Goal: Check status: Check status

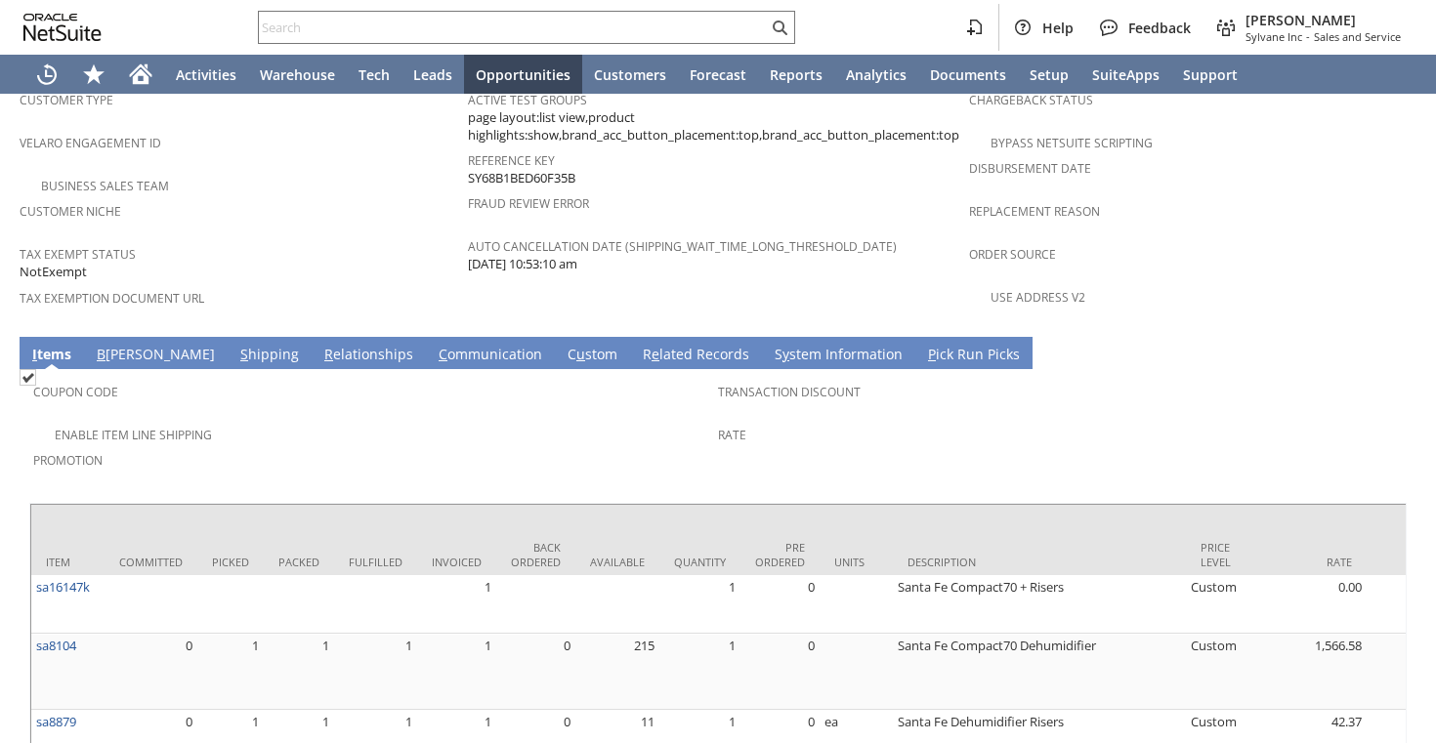
scroll to position [1294, 0]
click at [513, 37] on input "text" at bounding box center [513, 27] width 509 height 23
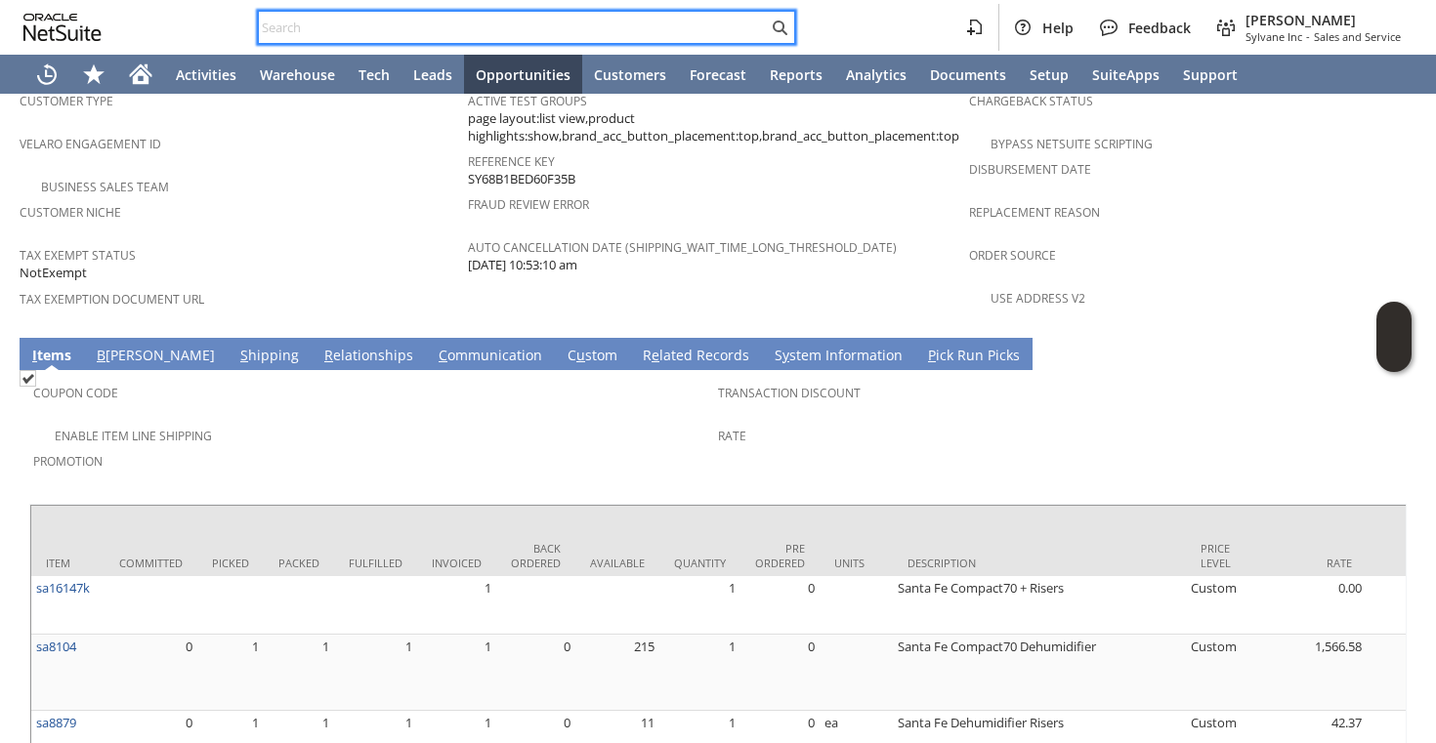
paste input "SY68A4BE396BB5B"
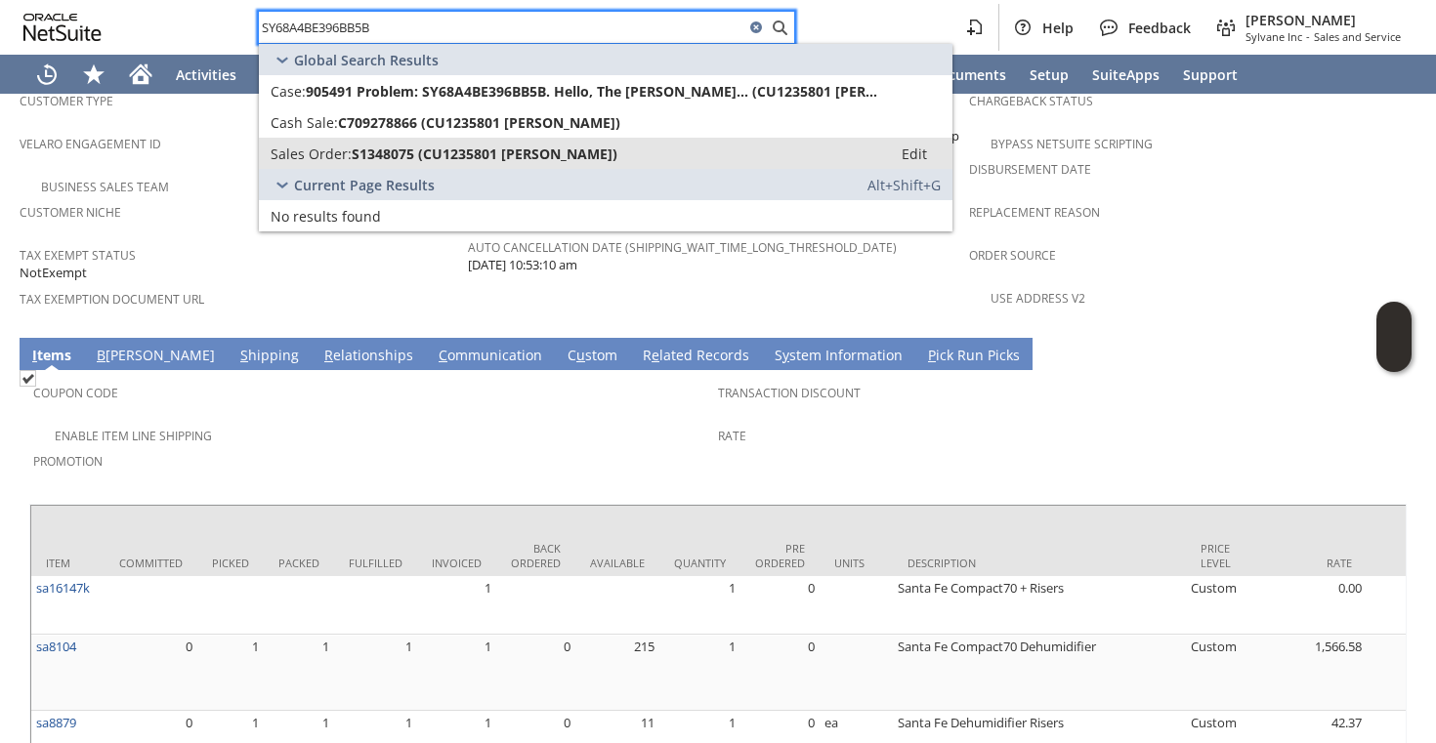
type input "SY68A4BE396BB5B"
click at [524, 163] on link "Sales Order: S1348075 (CU1235801 Liam Guenther) Edit" at bounding box center [606, 153] width 694 height 31
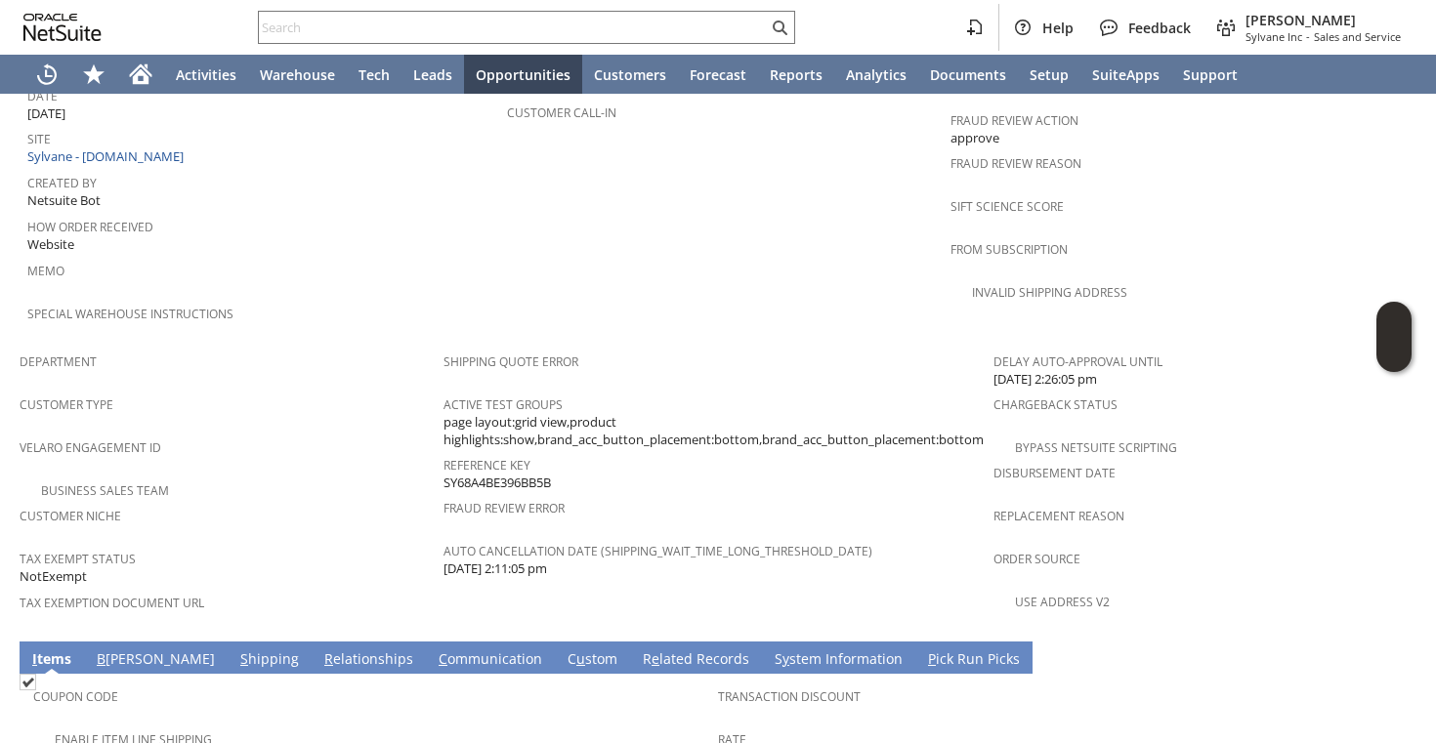
scroll to position [1255, 0]
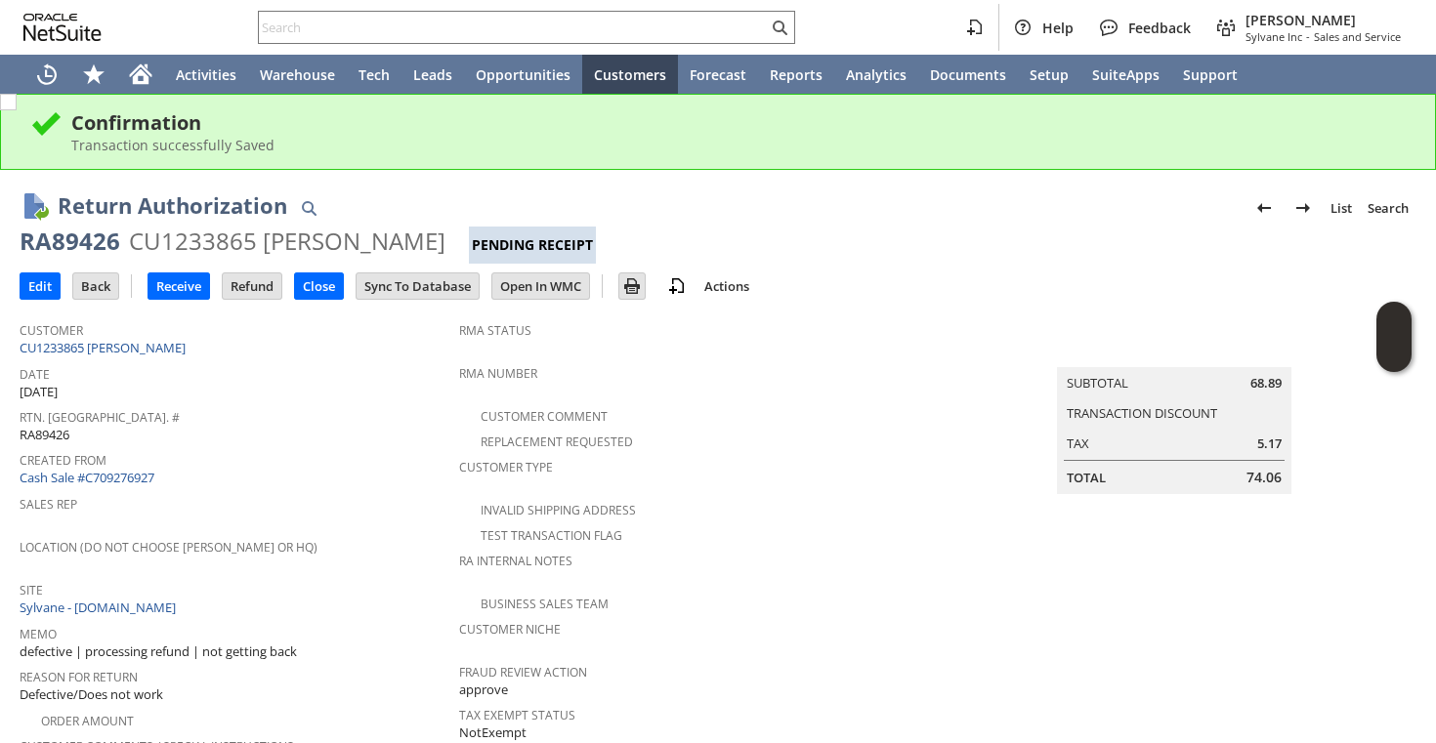
click at [572, 34] on input "text" at bounding box center [513, 27] width 509 height 23
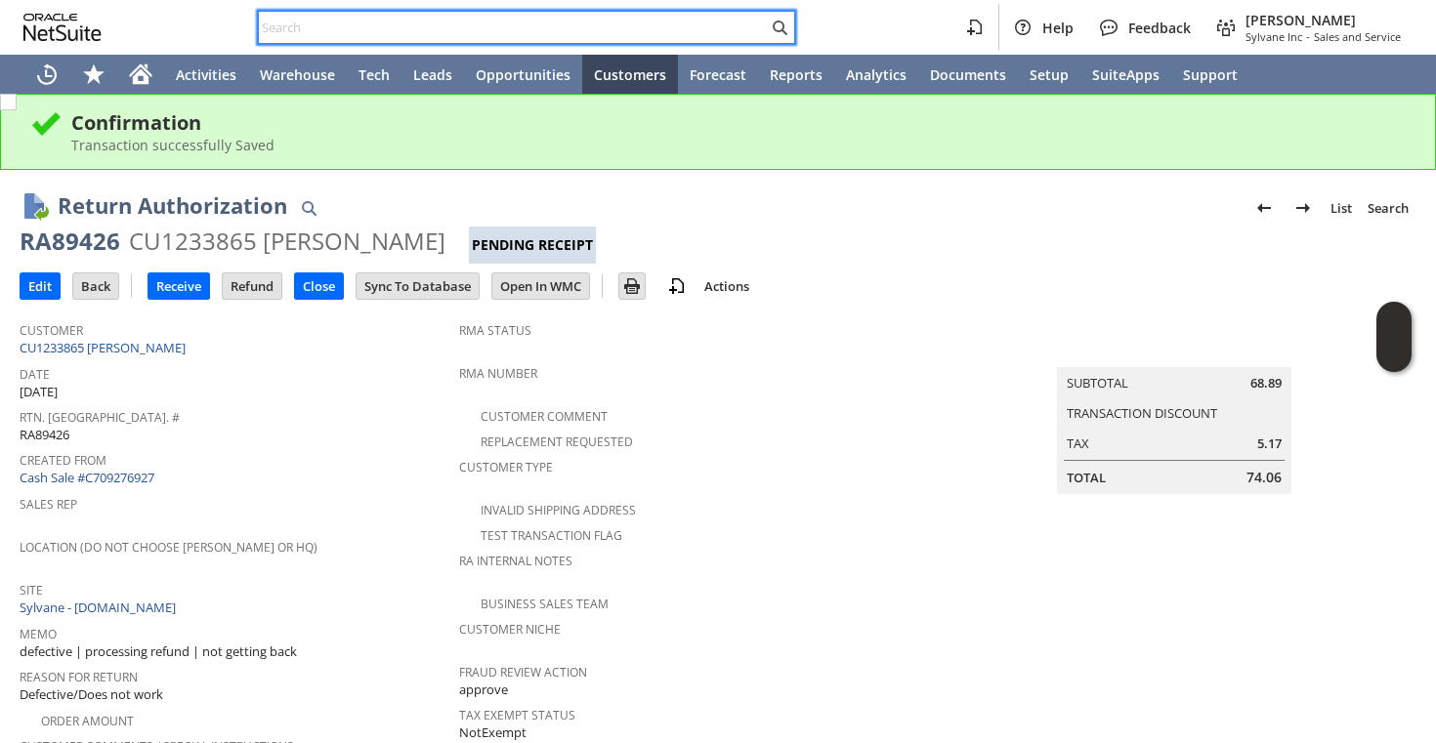
paste input "SY68A4BE396BB5B"
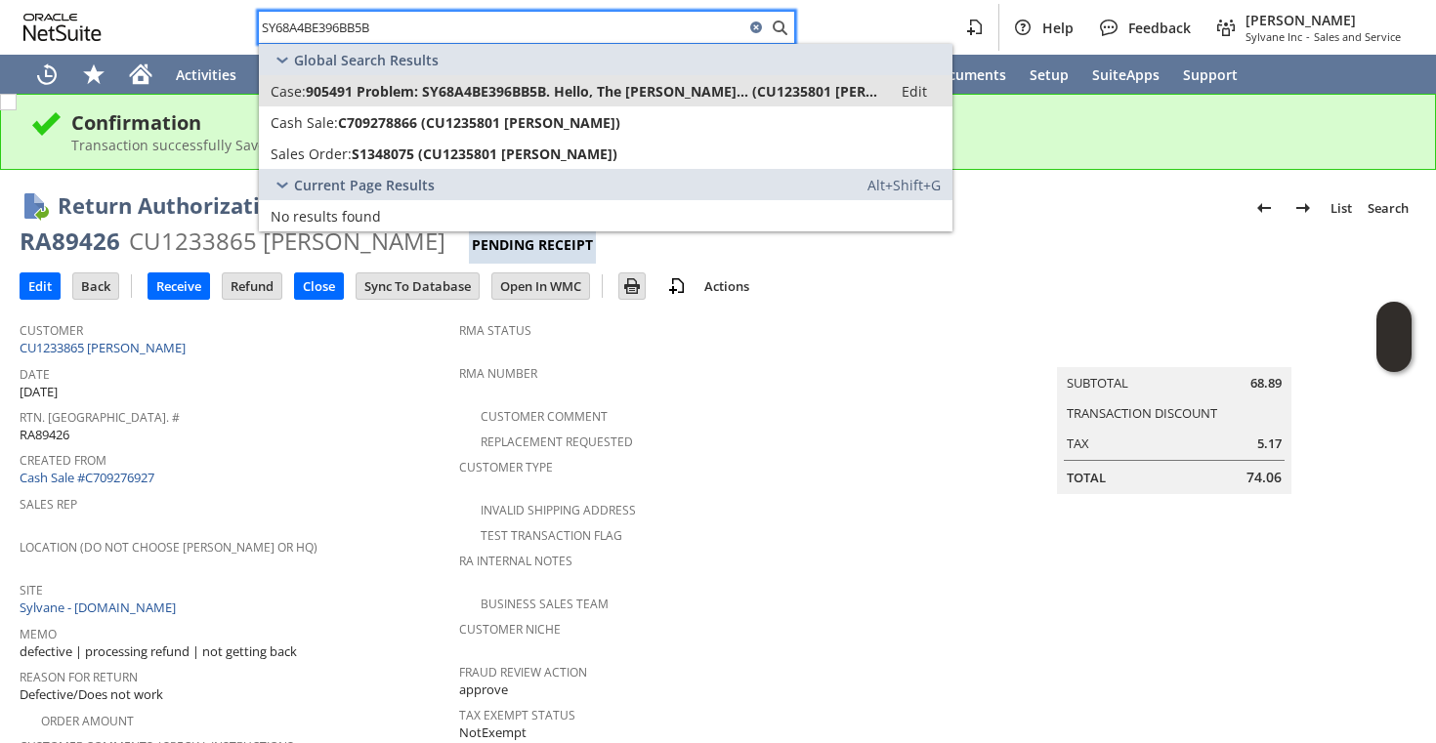
type input "SY68A4BE396BB5B"
click at [584, 80] on link "Case: 905491 Problem: SY68A4BE396BB5B. Hello, The telesco... (CU1235801 Liam Gu…" at bounding box center [606, 90] width 694 height 31
